Goal: Task Accomplishment & Management: Manage account settings

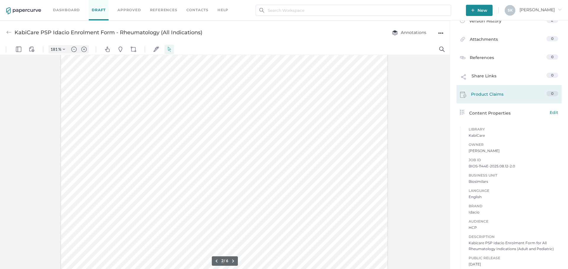
scroll to position [296, 0]
type input "1"
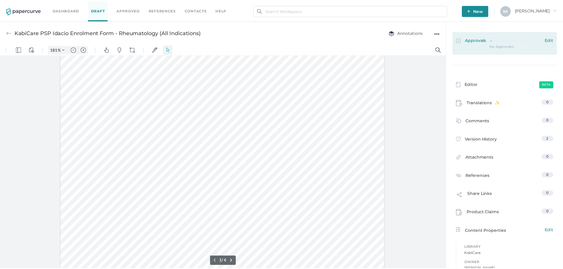
scroll to position [0, 0]
click at [506, 38] on div at bounding box center [520, 39] width 50 height 4
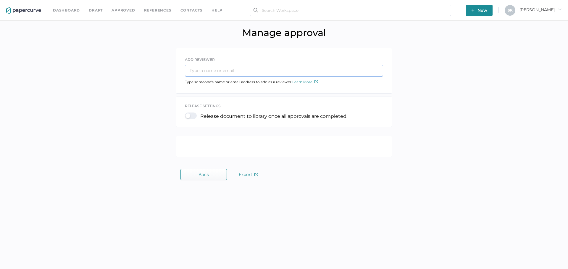
click at [235, 73] on div "ADD REVIEWER" at bounding box center [284, 66] width 198 height 20
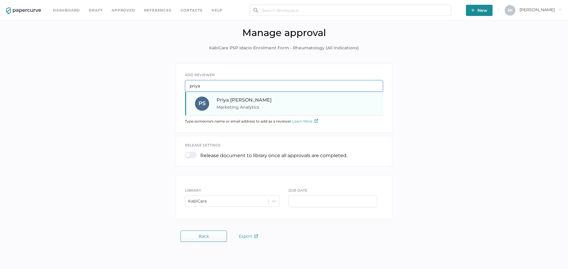
type input "priya"
click at [237, 101] on span "[PERSON_NAME]" at bounding box center [243, 100] width 55 height 6
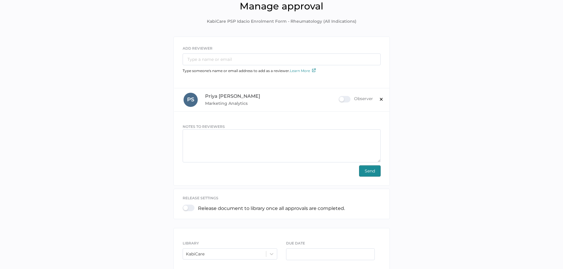
scroll to position [61, 0]
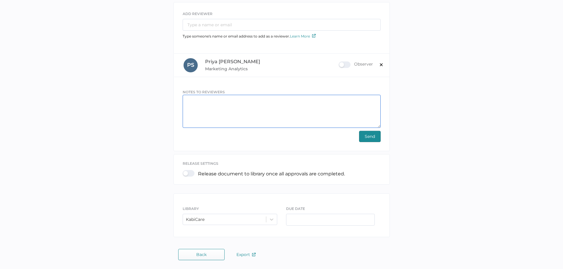
click at [291, 111] on textarea at bounding box center [282, 111] width 198 height 33
click at [370, 135] on span "Send" at bounding box center [370, 136] width 10 height 11
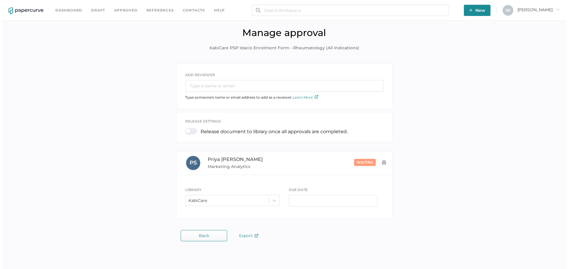
scroll to position [0, 0]
